Goal: Transaction & Acquisition: Purchase product/service

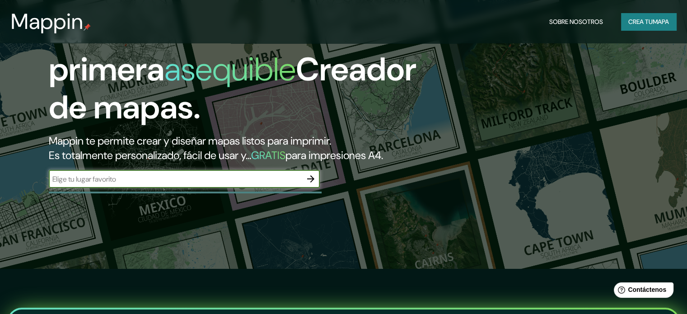
paste input "[STREET_ADDRESS][PERSON_NAME][PERSON_NAME][PERSON_NAME]"
click at [164, 184] on input "[STREET_ADDRESS][PERSON_NAME][PERSON_NAME][PERSON_NAME]" at bounding box center [175, 179] width 253 height 10
type input "[STREET_ADDRESS][PERSON_NAME][PERSON_NAME]"
click at [309, 184] on icon "button" at bounding box center [310, 178] width 11 height 11
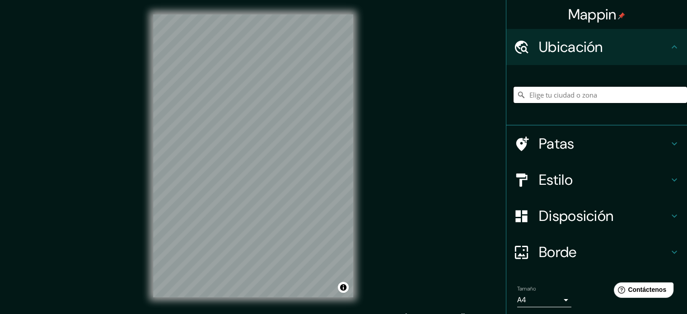
click at [602, 97] on input "Elige tu ciudad o zona" at bounding box center [600, 95] width 173 height 16
paste input "[STREET_ADDRESS][PERSON_NAME][PERSON_NAME][PERSON_NAME]"
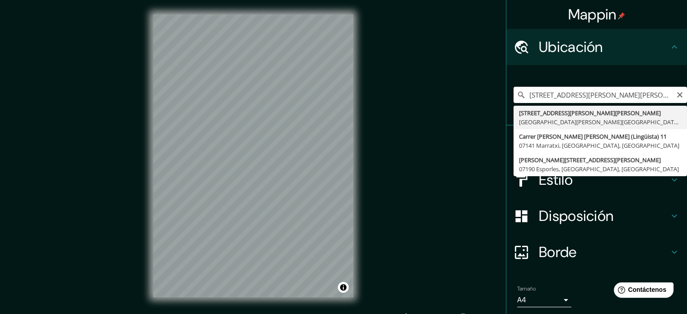
type input "[STREET_ADDRESS][PERSON_NAME][PERSON_NAME][PERSON_NAME]"
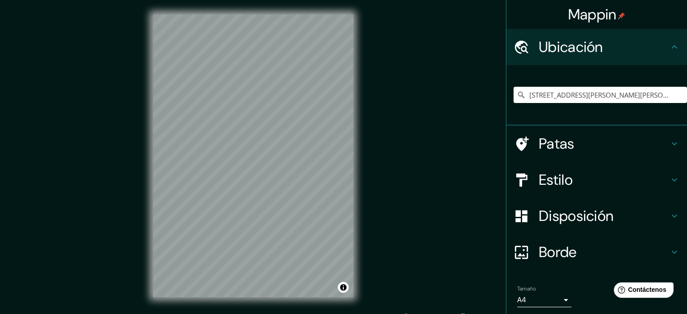
click at [572, 181] on h4 "Estilo" at bounding box center [604, 180] width 130 height 18
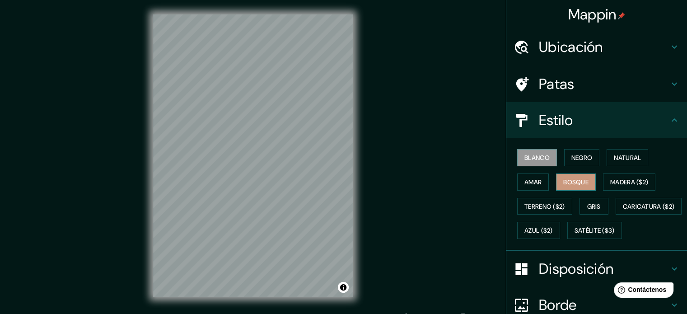
click at [570, 183] on font "Bosque" at bounding box center [575, 182] width 25 height 8
click at [528, 178] on font "Amar" at bounding box center [532, 182] width 17 height 8
click at [533, 152] on font "Blanco" at bounding box center [536, 158] width 25 height 12
click at [580, 154] on font "Negro" at bounding box center [581, 158] width 21 height 8
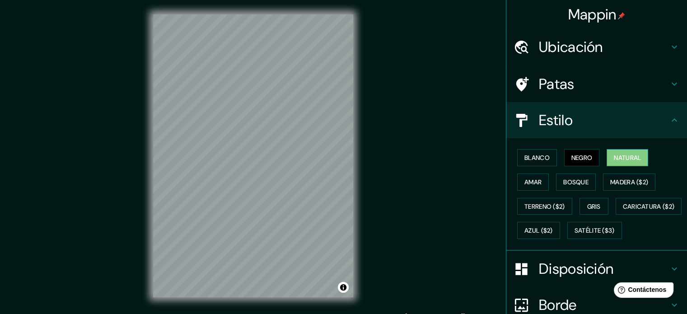
click at [616, 155] on font "Natural" at bounding box center [627, 158] width 27 height 8
click at [587, 206] on font "Gris" at bounding box center [594, 206] width 14 height 8
click at [623, 157] on font "Natural" at bounding box center [627, 158] width 27 height 8
click at [605, 102] on div "Estilo" at bounding box center [596, 120] width 181 height 36
click at [561, 71] on div "Patas" at bounding box center [596, 84] width 181 height 36
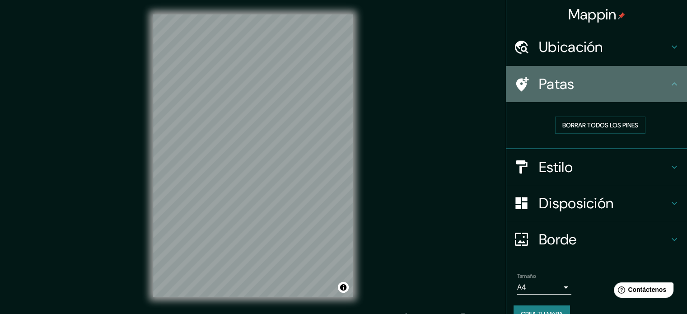
click at [562, 75] on font "Patas" at bounding box center [557, 84] width 36 height 19
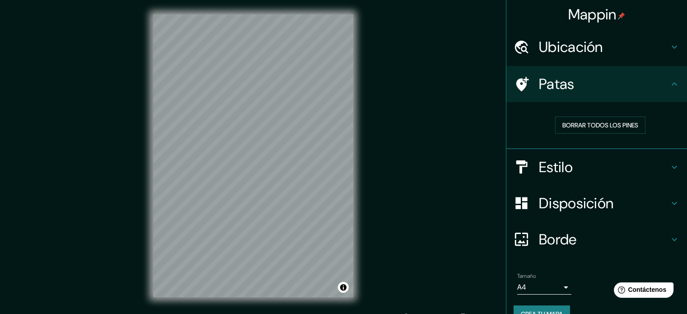
click at [569, 207] on font "Disposición" at bounding box center [576, 203] width 75 height 19
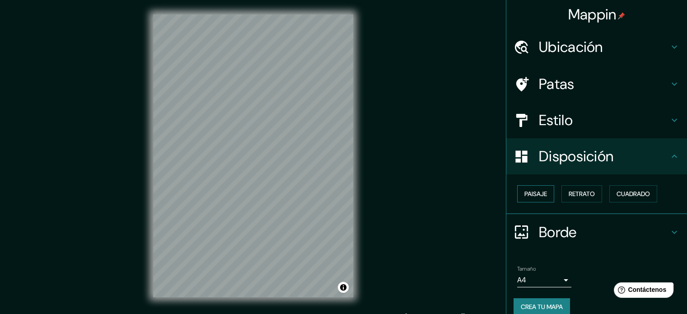
click at [537, 190] on font "Paisaje" at bounding box center [535, 194] width 23 height 8
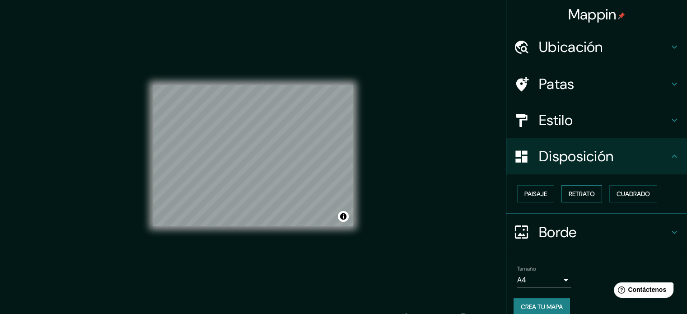
click at [580, 191] on font "Retrato" at bounding box center [582, 194] width 26 height 8
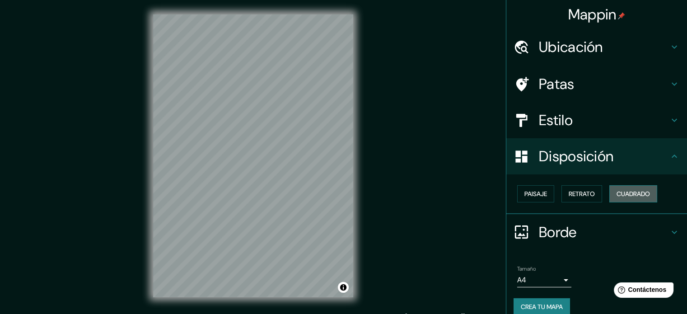
click at [622, 192] on font "Cuadrado" at bounding box center [633, 194] width 33 height 8
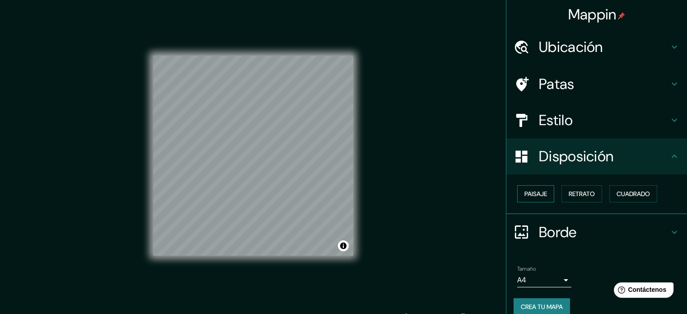
click at [524, 191] on font "Paisaje" at bounding box center [535, 194] width 23 height 8
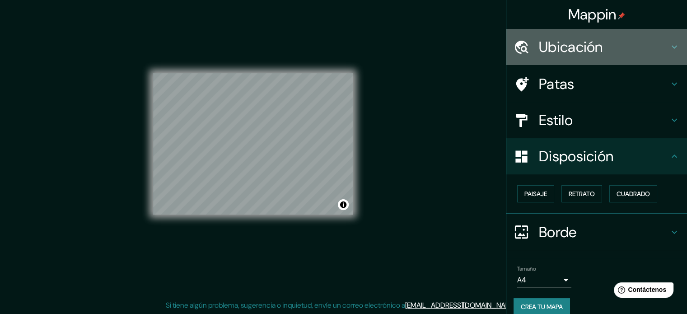
click at [570, 53] on font "Ubicación" at bounding box center [571, 46] width 64 height 19
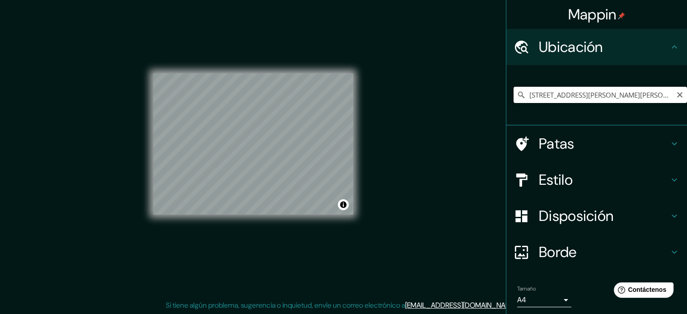
click at [592, 95] on input "[STREET_ADDRESS][PERSON_NAME][PERSON_NAME][PERSON_NAME]" at bounding box center [600, 95] width 173 height 16
click at [636, 93] on input "[STREET_ADDRESS][PERSON_NAME][PERSON_NAME][PERSON_NAME]" at bounding box center [600, 95] width 173 height 16
click at [574, 144] on h4 "Patas" at bounding box center [604, 144] width 130 height 18
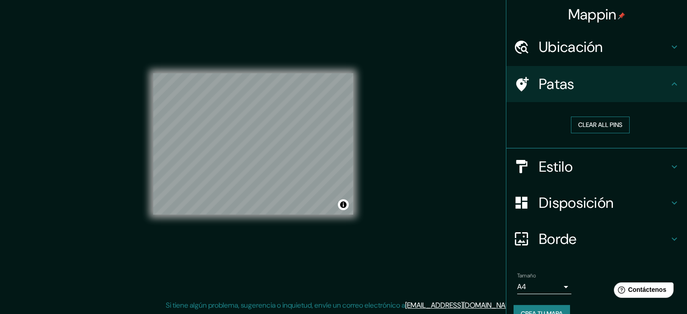
click at [584, 122] on button "Clear all pins" at bounding box center [600, 125] width 59 height 17
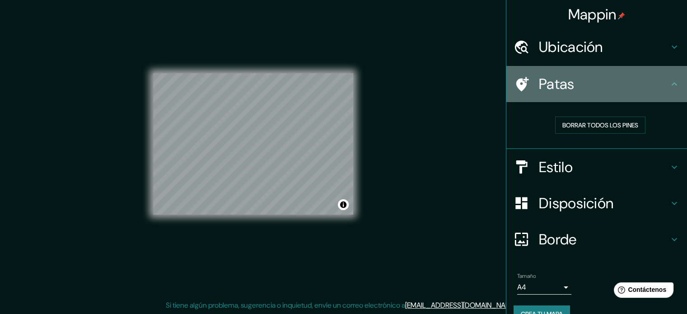
click at [552, 89] on font "Patas" at bounding box center [557, 84] width 36 height 19
click at [593, 89] on h4 "Patas" at bounding box center [604, 84] width 130 height 18
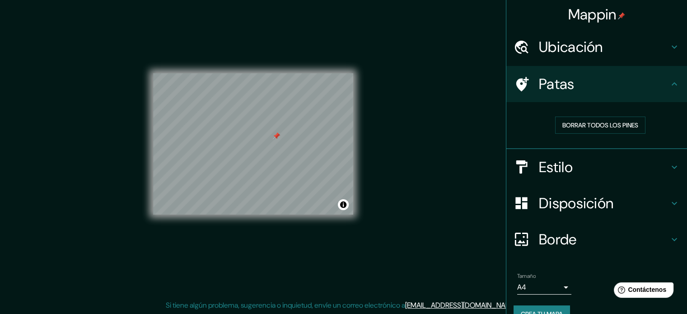
click at [578, 163] on h4 "Estilo" at bounding box center [604, 167] width 130 height 18
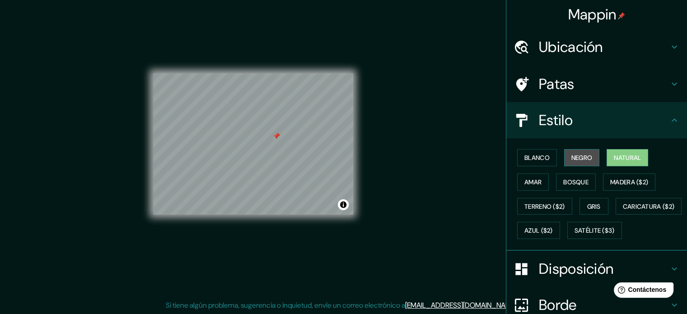
click at [578, 157] on font "Negro" at bounding box center [581, 158] width 21 height 8
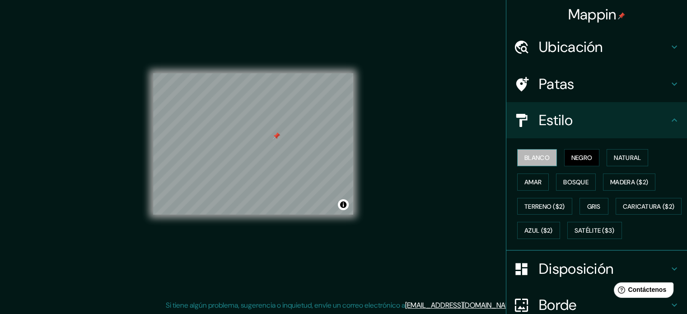
click at [542, 155] on font "Blanco" at bounding box center [536, 158] width 25 height 8
click at [524, 179] on font "Amar" at bounding box center [532, 182] width 17 height 8
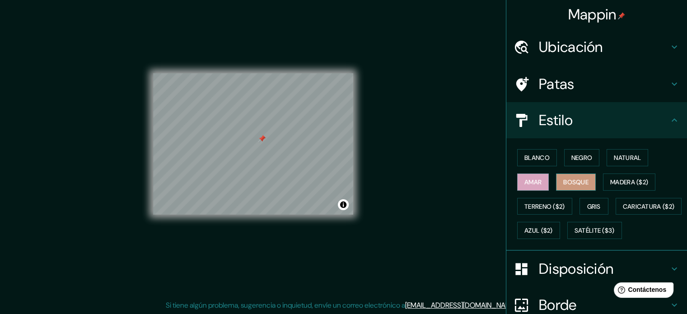
click at [563, 179] on font "Bosque" at bounding box center [575, 182] width 25 height 8
click at [619, 180] on font "Madera ($2)" at bounding box center [629, 182] width 38 height 8
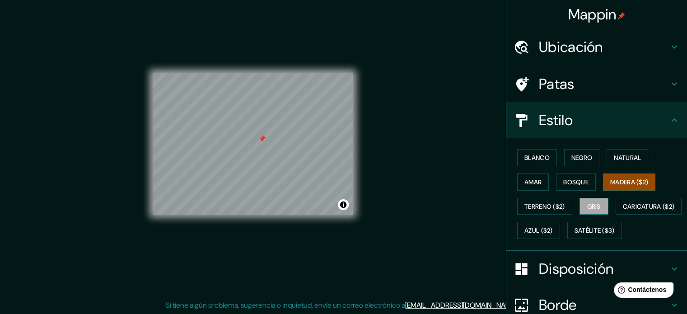
click at [594, 202] on font "Gris" at bounding box center [594, 206] width 14 height 8
click at [553, 228] on font "Azul ($2)" at bounding box center [538, 231] width 28 height 8
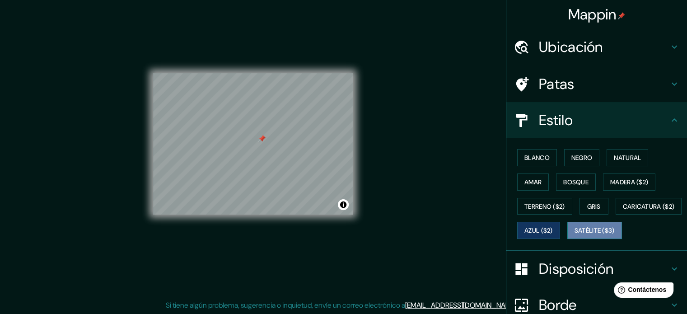
click at [567, 239] on button "Satélite ($3)" at bounding box center [594, 230] width 55 height 17
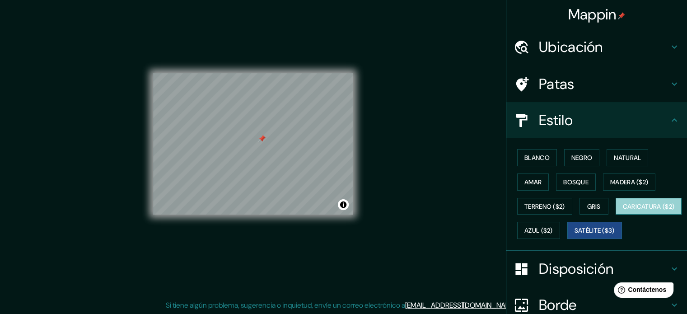
click at [623, 210] on font "Caricatura ($2)" at bounding box center [649, 206] width 52 height 8
click at [575, 236] on font "Satélite ($3)" at bounding box center [595, 230] width 40 height 12
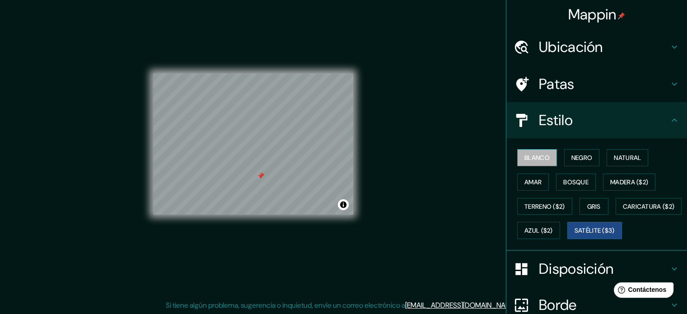
click at [540, 158] on font "Blanco" at bounding box center [536, 158] width 25 height 8
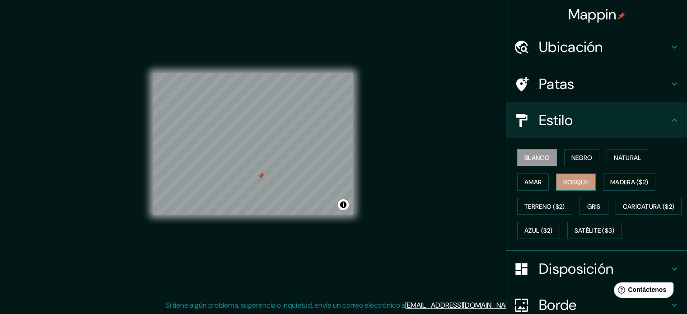
click at [563, 185] on font "Bosque" at bounding box center [575, 182] width 25 height 8
click at [582, 154] on font "Negro" at bounding box center [581, 158] width 21 height 8
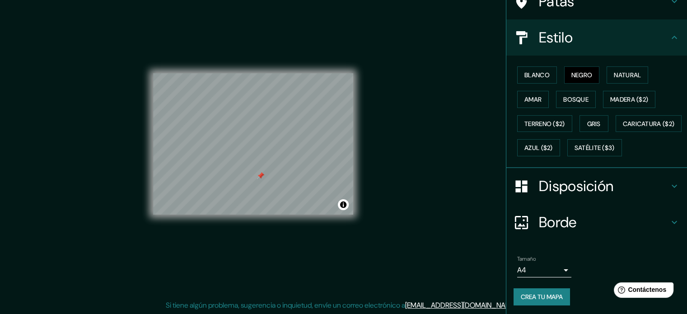
scroll to position [107, 0]
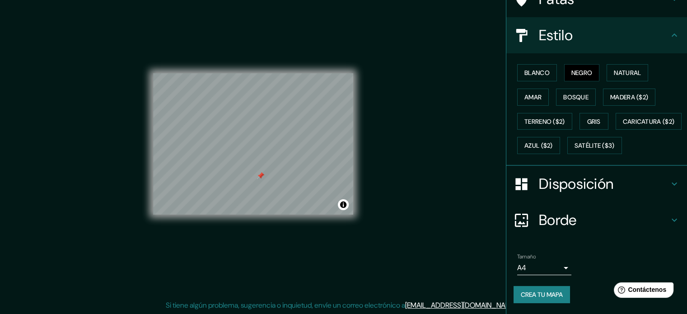
click at [617, 205] on div "Borde" at bounding box center [596, 220] width 181 height 36
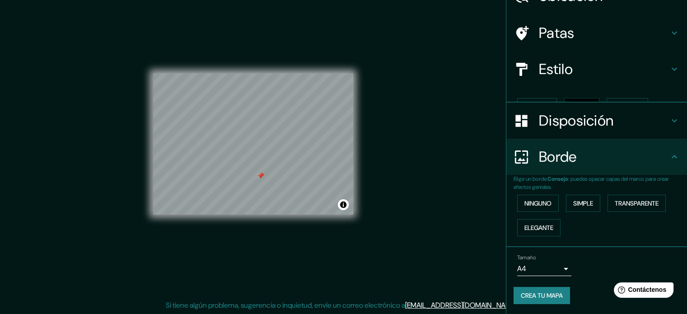
scroll to position [36, 0]
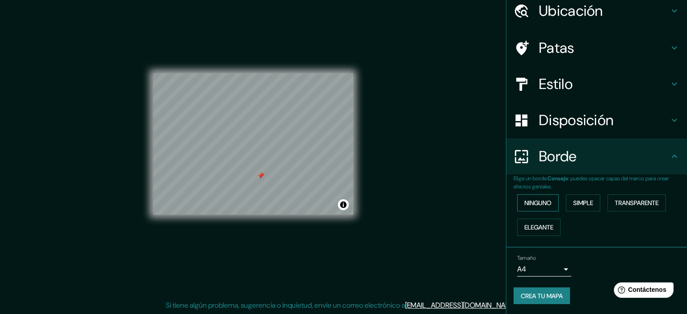
click at [524, 203] on font "Ninguno" at bounding box center [537, 203] width 27 height 8
click at [580, 203] on font "Simple" at bounding box center [583, 203] width 20 height 8
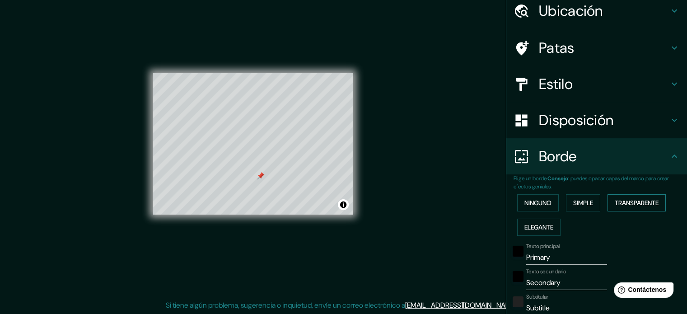
click at [626, 201] on font "Transparente" at bounding box center [637, 203] width 44 height 8
click at [531, 224] on font "Elegante" at bounding box center [538, 227] width 29 height 8
click at [529, 204] on font "Ninguno" at bounding box center [537, 203] width 27 height 8
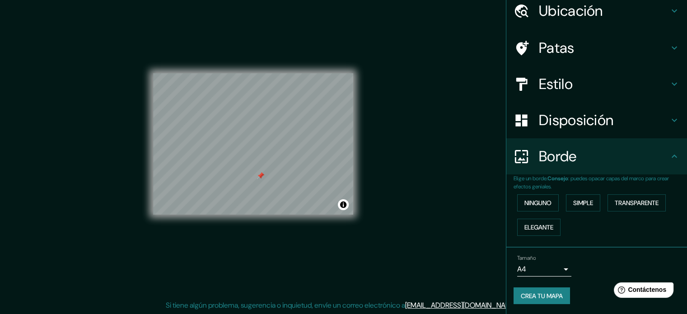
click at [556, 296] on font "Crea tu mapa" at bounding box center [542, 296] width 42 height 8
click at [543, 296] on font "Crea tu mapa" at bounding box center [542, 296] width 42 height 8
